Goal: Transaction & Acquisition: Purchase product/service

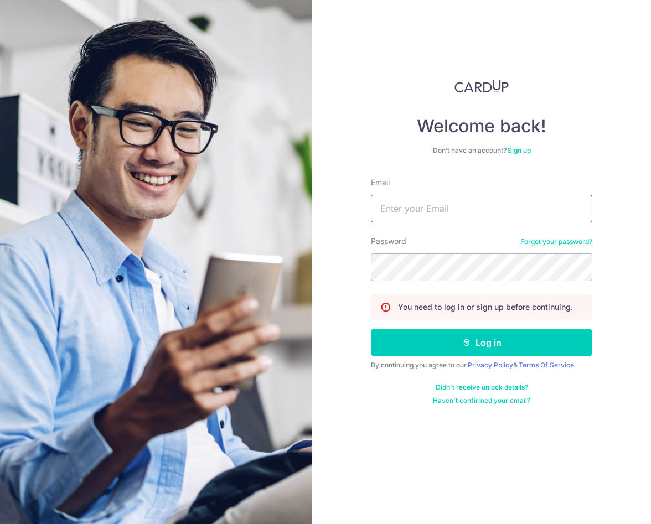
click at [425, 210] on input "Email" at bounding box center [481, 209] width 221 height 28
type input "liyong@u.duke.nus.edu"
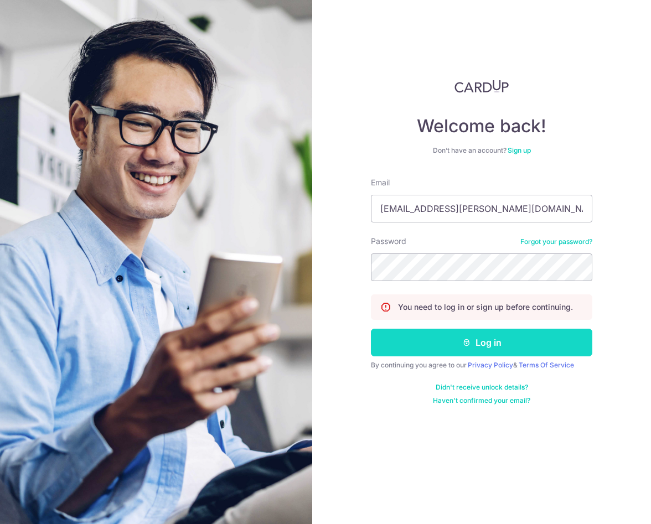
click at [448, 342] on button "Log in" at bounding box center [481, 343] width 221 height 28
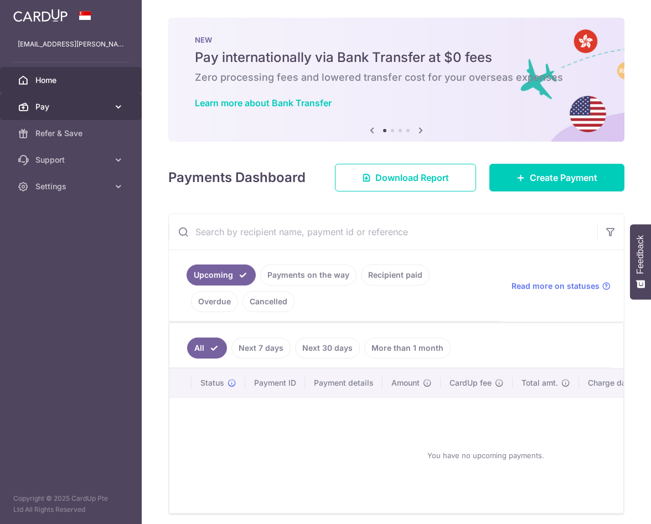
click at [105, 111] on span "Pay" at bounding box center [71, 106] width 73 height 11
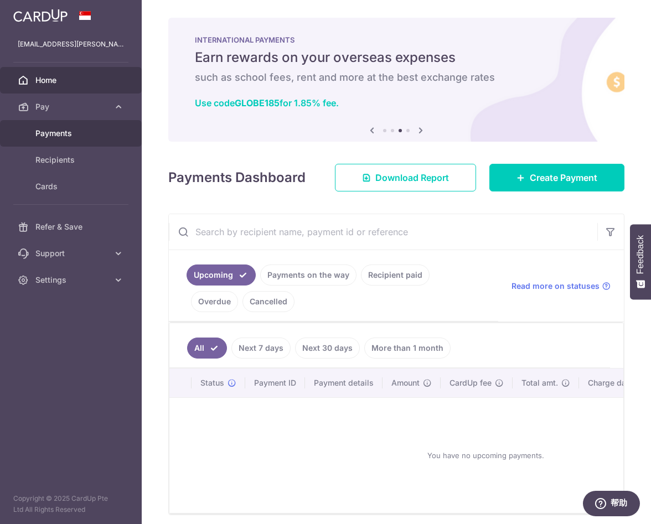
click at [64, 128] on span "Payments" at bounding box center [71, 133] width 73 height 11
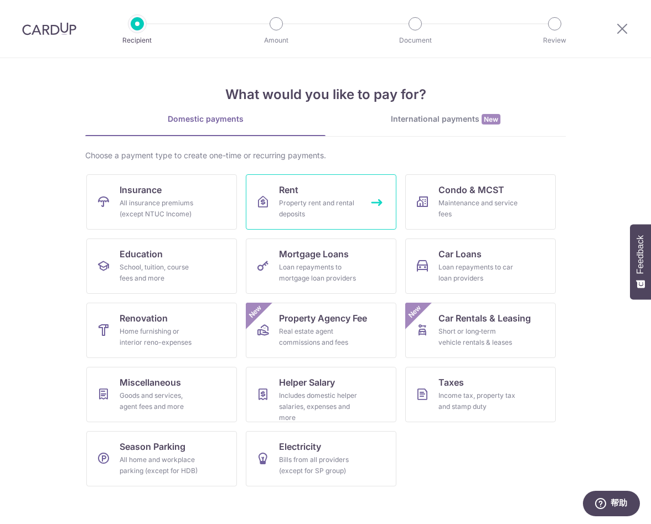
click at [312, 211] on div "Property rent and rental deposits" at bounding box center [319, 209] width 80 height 22
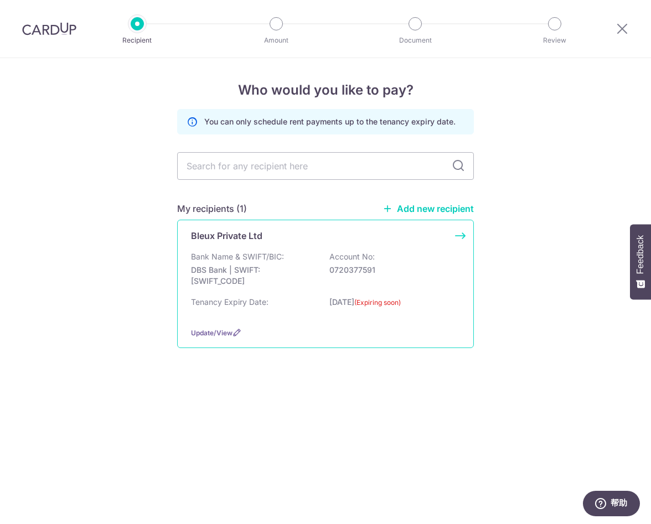
click at [307, 314] on div "Tenancy Expiry Date: 30/09/2025 (Expiring soon)" at bounding box center [325, 308] width 269 height 22
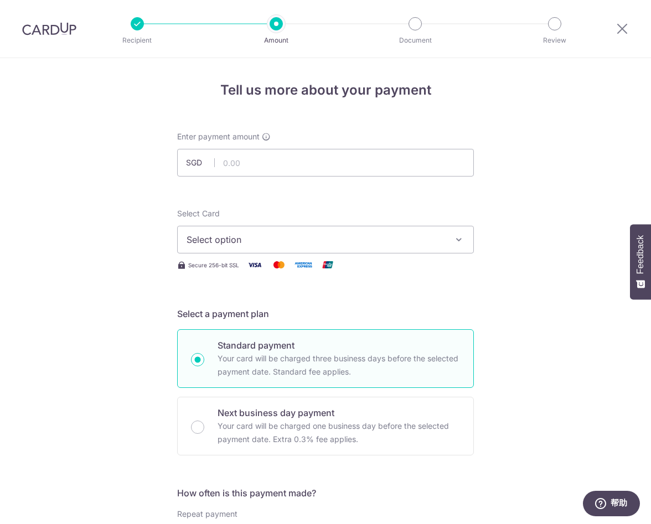
scroll to position [5, 0]
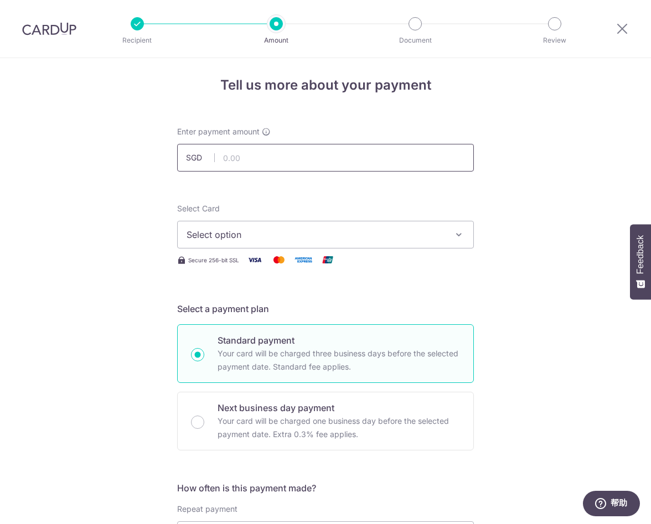
click at [273, 159] on input "text" at bounding box center [325, 158] width 297 height 28
click at [257, 231] on span "Select option" at bounding box center [316, 234] width 258 height 13
type input "1,550.00"
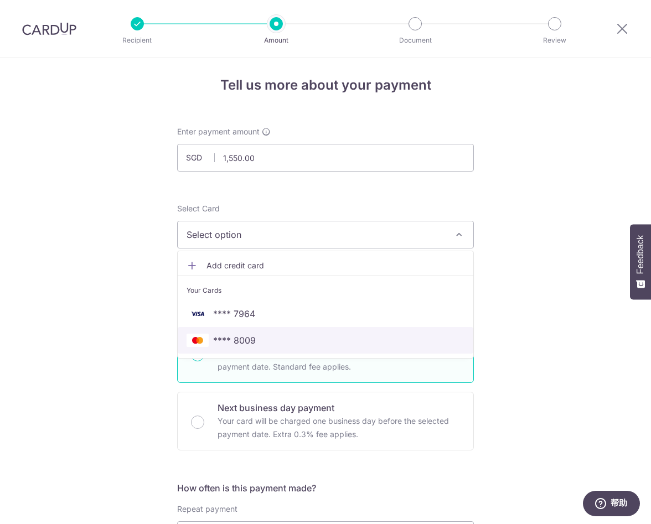
click at [257, 342] on span "**** 8009" at bounding box center [326, 340] width 278 height 13
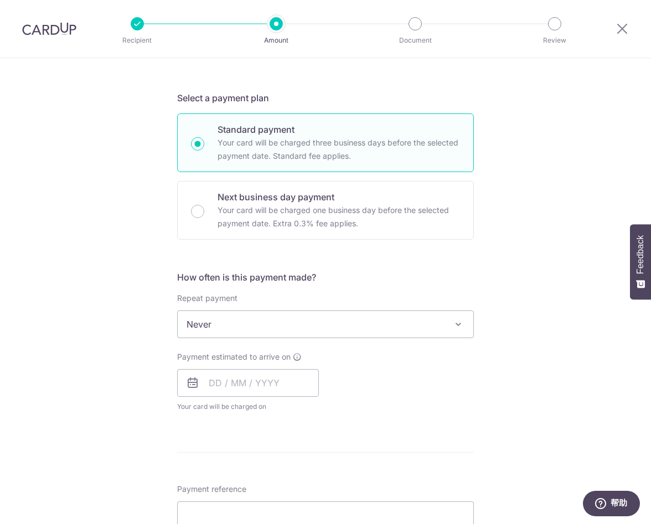
scroll to position [223, 0]
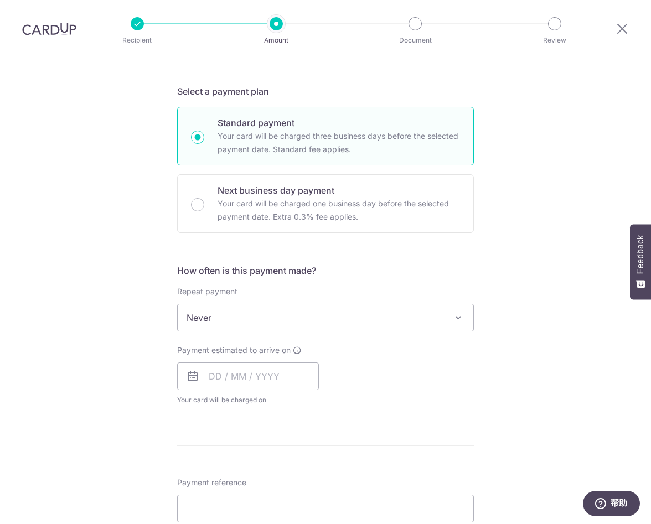
click at [239, 321] on span "Never" at bounding box center [326, 318] width 296 height 27
click at [212, 381] on input "text" at bounding box center [248, 377] width 142 height 28
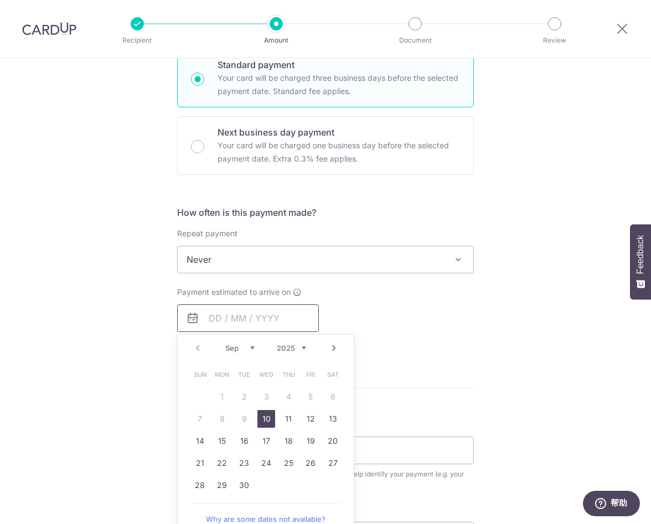
scroll to position [286, 0]
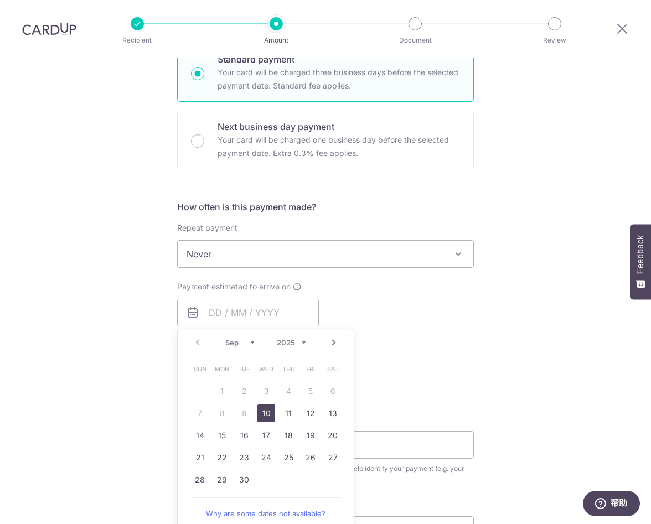
click at [267, 414] on link "10" at bounding box center [266, 414] width 18 height 18
type input "[DATE]"
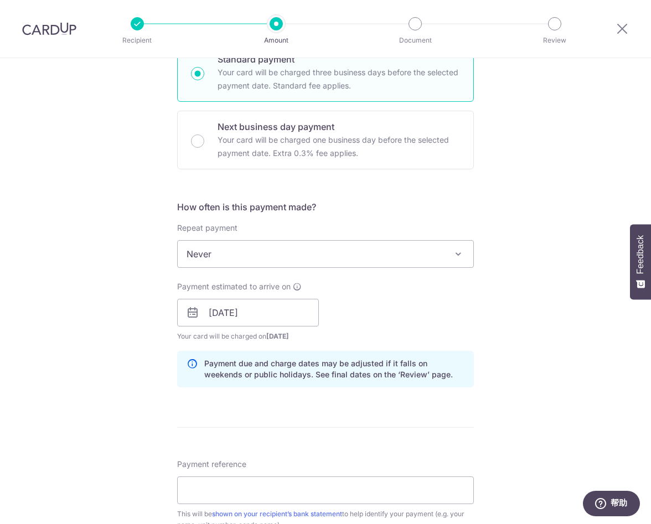
click at [132, 338] on div "Tell us more about your payment Enter payment amount SGD 1,550.00 1550.00 Selec…" at bounding box center [325, 295] width 651 height 1047
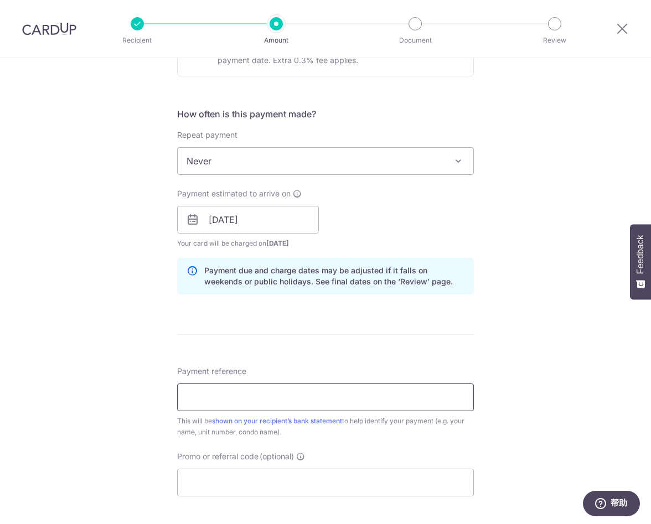
click at [195, 392] on input "Payment reference" at bounding box center [325, 398] width 297 height 28
click at [212, 397] on input "31b July - LI YONG" at bounding box center [325, 398] width 297 height 28
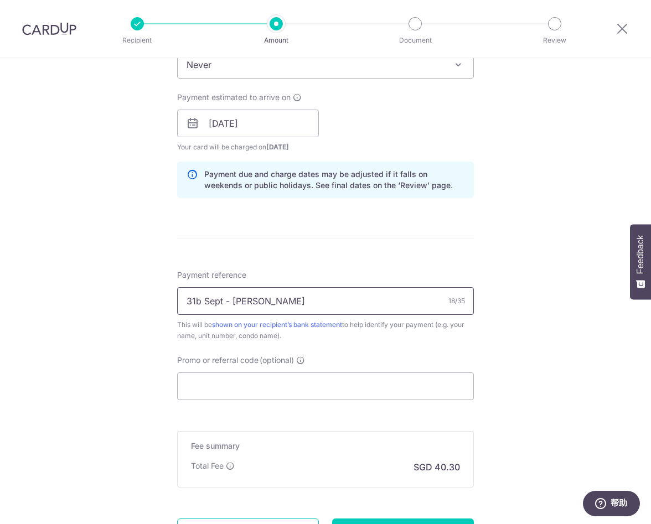
scroll to position [498, 0]
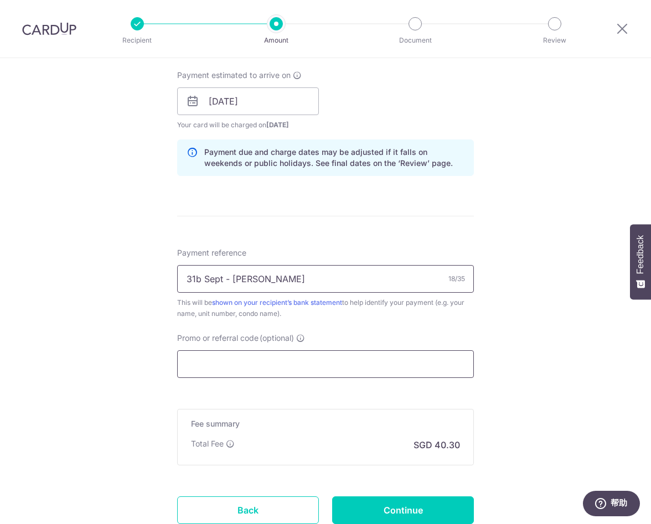
type input "31b Sept - LI YONG"
click at [218, 365] on input "Promo or referral code (optional)" at bounding box center [325, 364] width 297 height 28
paste input "- SAVERENT179"
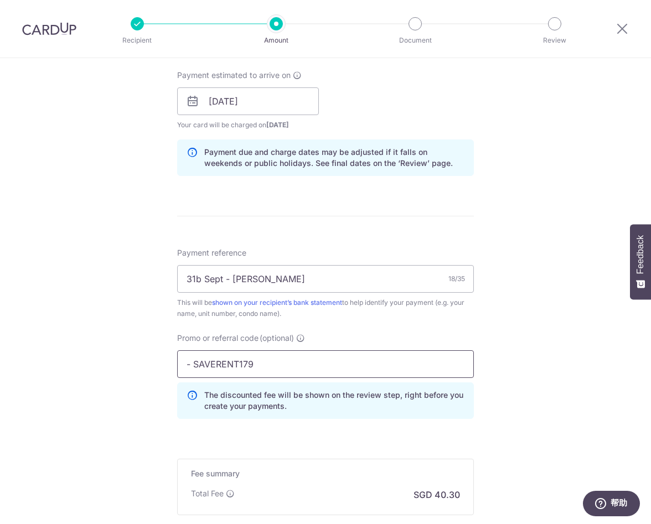
click at [202, 364] on input "- SAVERENT179" at bounding box center [325, 364] width 297 height 28
type input "SAVERENT179"
click at [146, 409] on div "Tell us more about your payment Enter payment amount SGD 1,550.00 1550.00 Selec…" at bounding box center [325, 108] width 651 height 1097
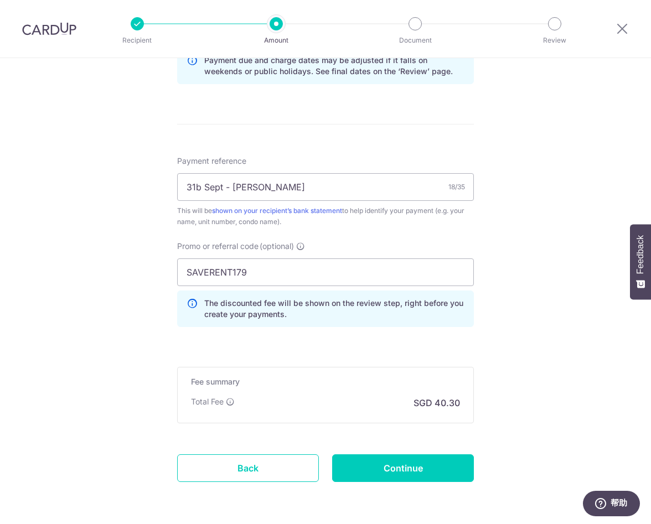
scroll to position [622, 0]
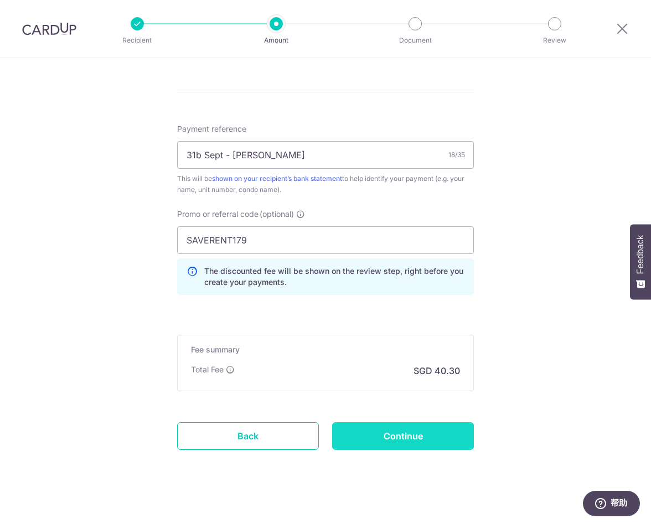
click at [366, 436] on input "Continue" at bounding box center [403, 436] width 142 height 28
type input "Create Schedule"
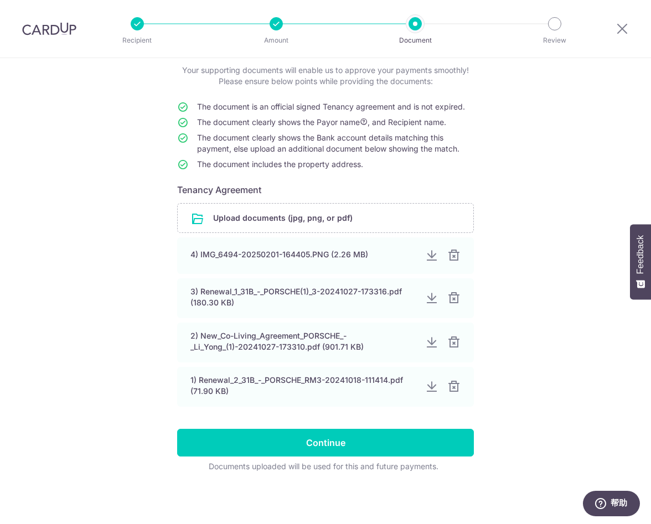
scroll to position [66, 0]
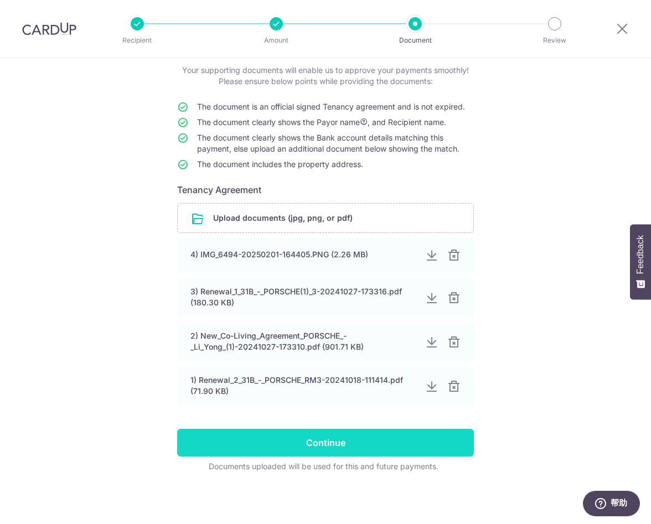
click at [323, 453] on input "Continue" at bounding box center [325, 443] width 297 height 28
